Goal: Information Seeking & Learning: Learn about a topic

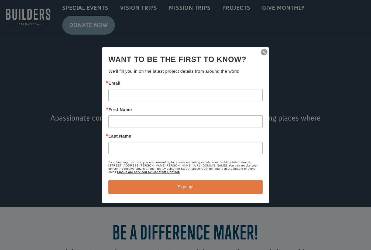
click at [186, 8] on div at bounding box center [185, 125] width 371 height 250
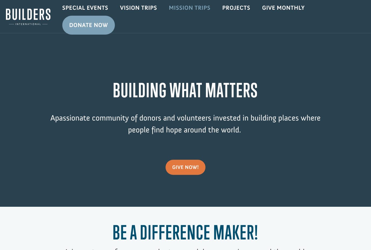
click at [186, 9] on link "Mission Trips" at bounding box center [189, 8] width 53 height 16
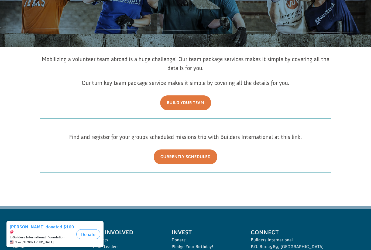
scroll to position [77, 0]
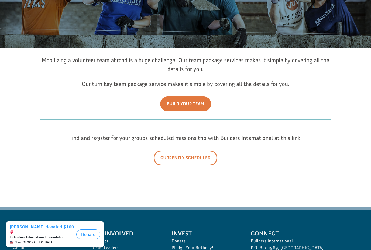
click at [183, 165] on link "Currently Scheduled" at bounding box center [186, 157] width 64 height 15
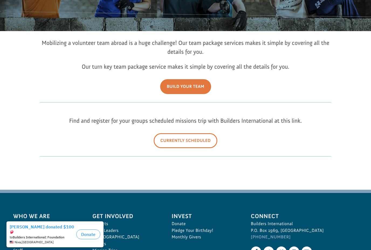
scroll to position [94, 0]
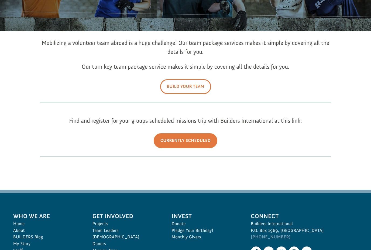
click at [182, 92] on link "Build Your Team" at bounding box center [185, 86] width 51 height 15
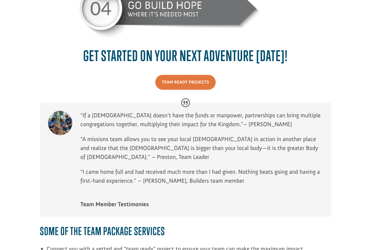
scroll to position [406, 0]
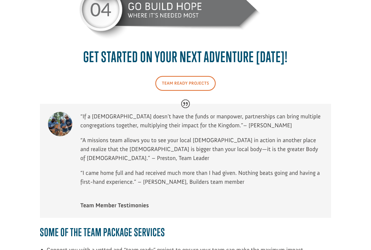
click at [187, 83] on link "Team Ready Projects" at bounding box center [185, 83] width 61 height 15
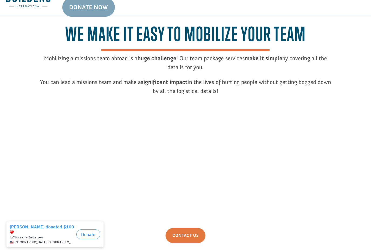
scroll to position [0, 0]
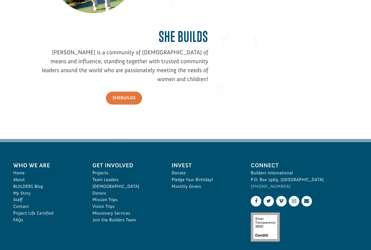
scroll to position [713, 0]
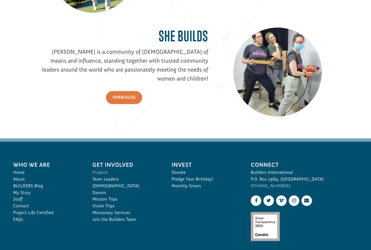
click at [101, 170] on link "Projects" at bounding box center [126, 172] width 67 height 7
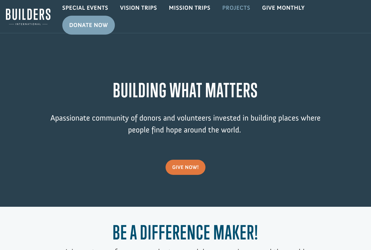
click at [234, 9] on link "Projects" at bounding box center [236, 8] width 40 height 16
